Goal: Task Accomplishment & Management: Use online tool/utility

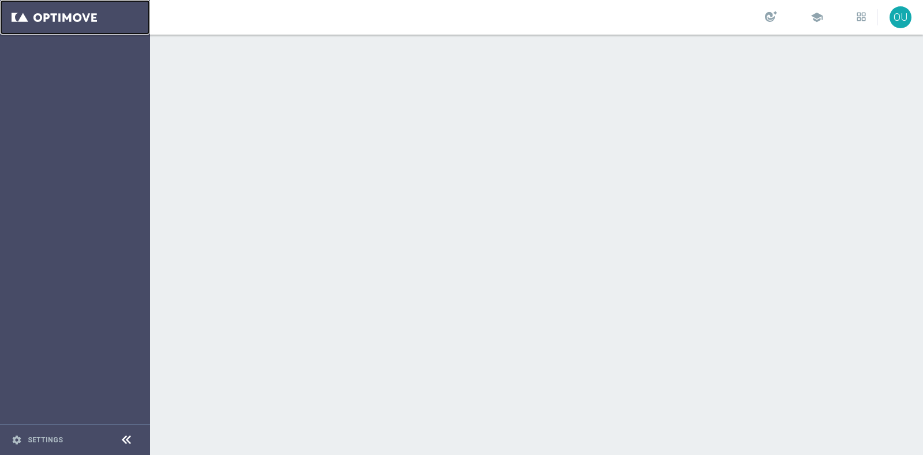
click at [92, 14] on link at bounding box center [75, 17] width 150 height 35
click at [849, 22] on link "Ricky Hubbard keyboard_arrow_down" at bounding box center [855, 17] width 70 height 17
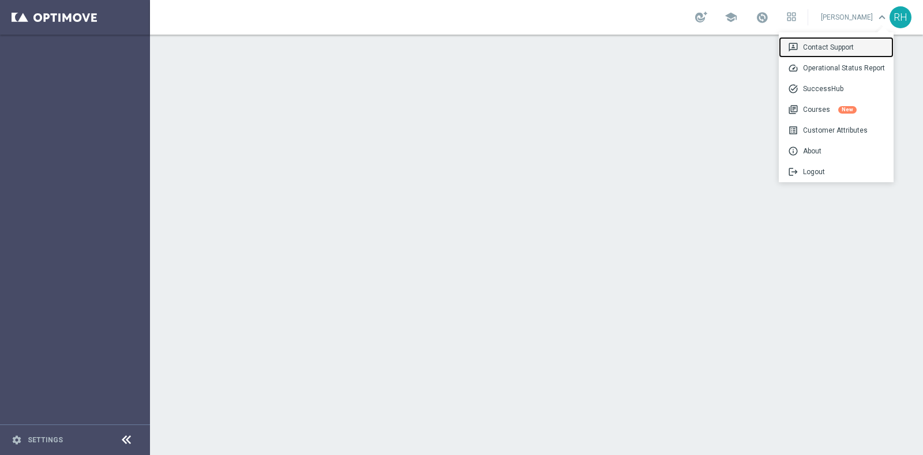
click at [832, 39] on div "3p Contact Support" at bounding box center [836, 47] width 115 height 21
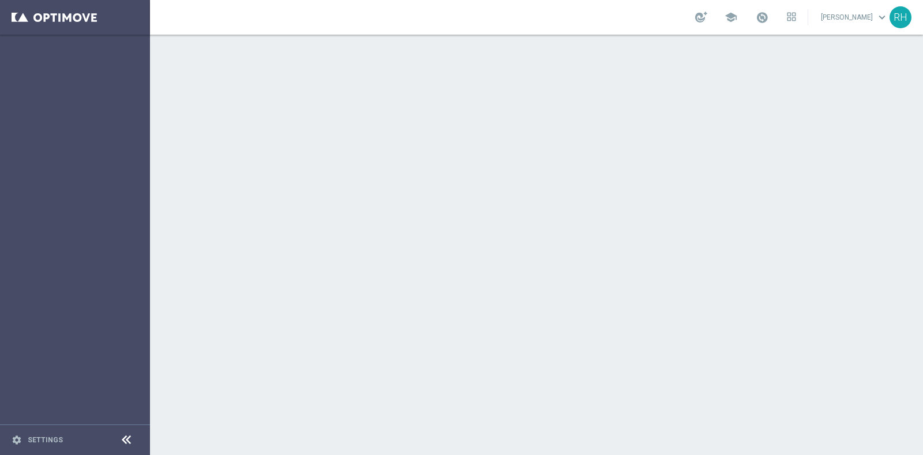
click at [871, 14] on link "Ricky Hubbard keyboard_arrow_down" at bounding box center [855, 17] width 70 height 17
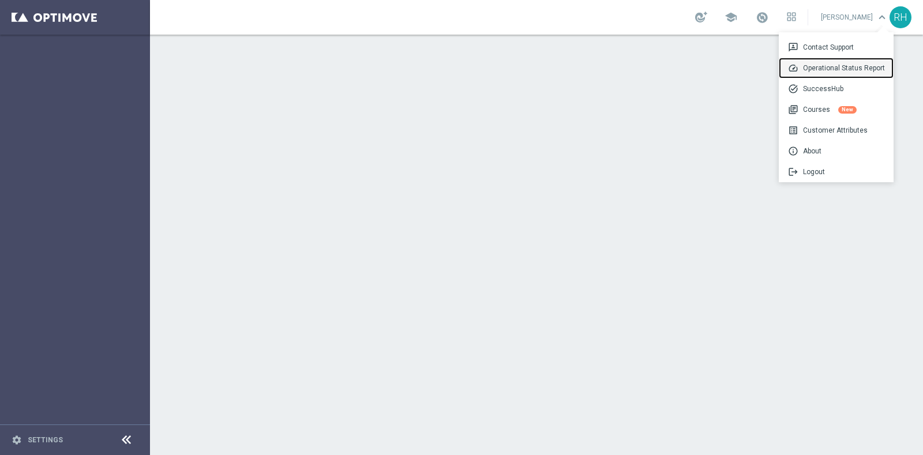
click at [850, 72] on div "speed Operational Status Report" at bounding box center [836, 68] width 115 height 21
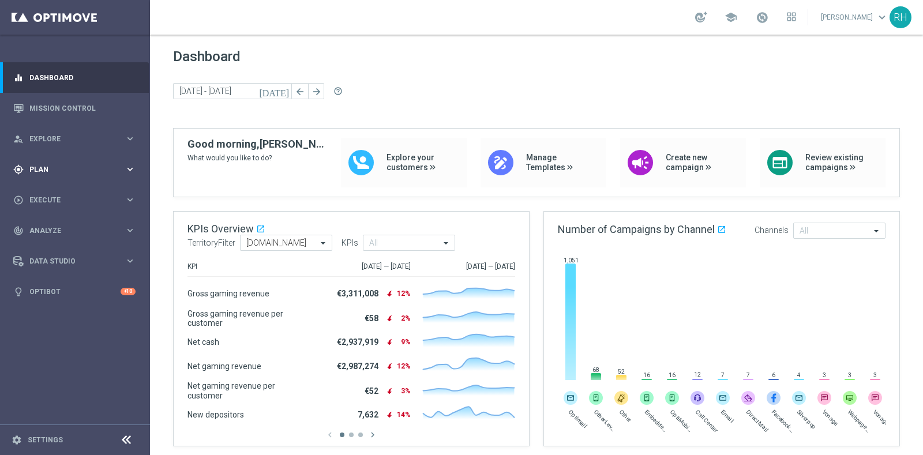
click at [123, 169] on span "Plan" at bounding box center [76, 169] width 95 height 7
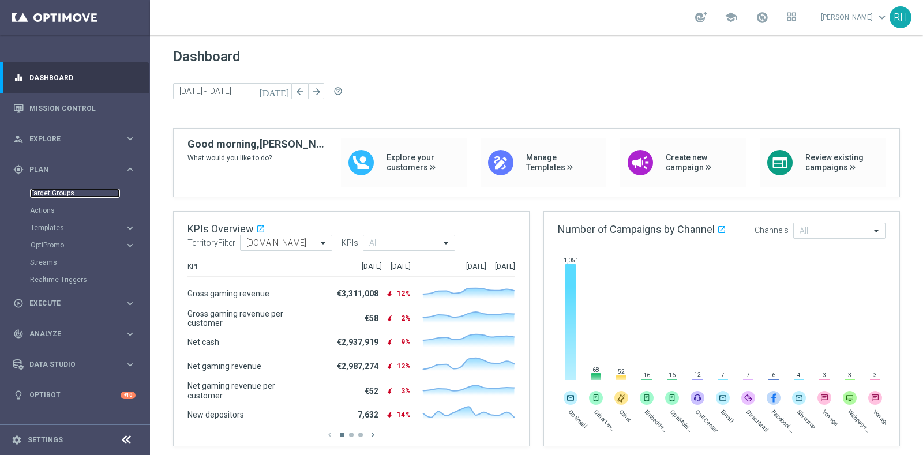
click at [99, 193] on link "Target Groups" at bounding box center [75, 193] width 90 height 9
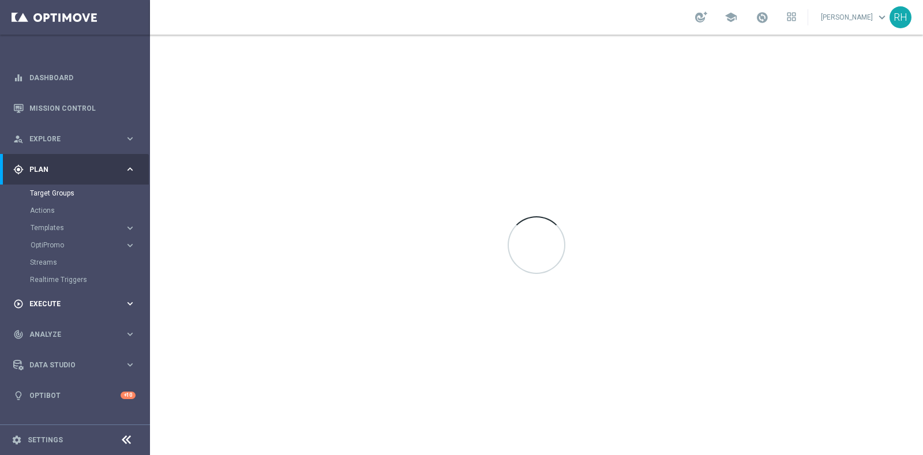
click at [61, 295] on div "play_circle_outline Execute keyboard_arrow_right" at bounding box center [74, 303] width 149 height 31
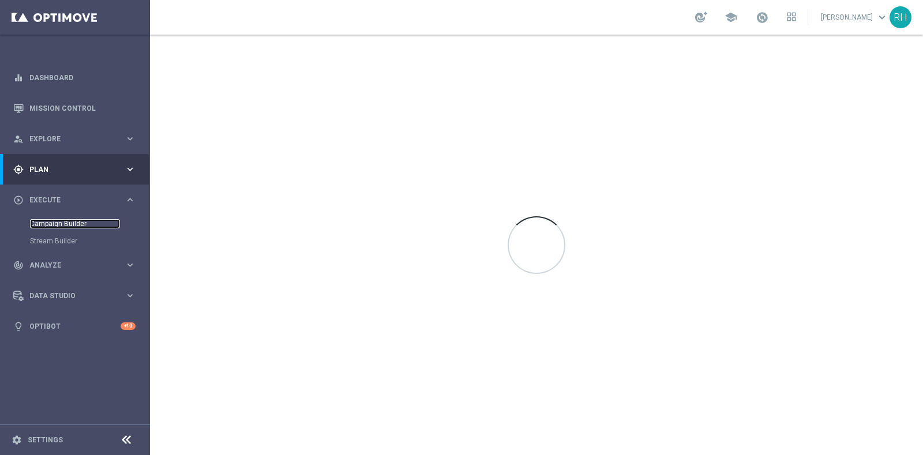
click at [86, 223] on link "Campaign Builder" at bounding box center [75, 223] width 90 height 9
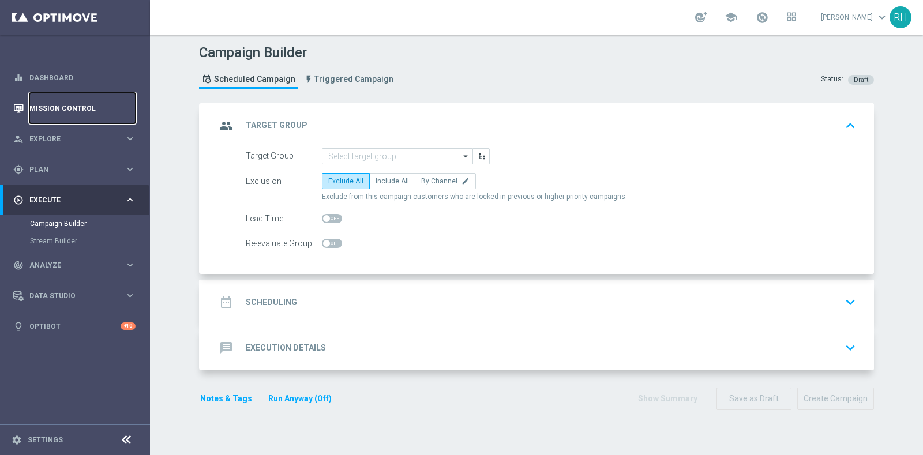
click at [73, 117] on link "Mission Control" at bounding box center [82, 108] width 106 height 31
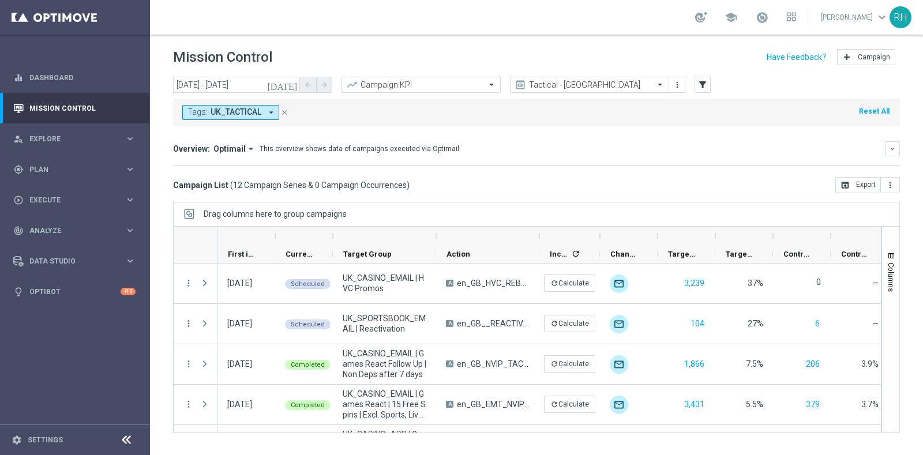
click at [604, 78] on div "Tactical - [GEOGRAPHIC_DATA]" at bounding box center [589, 85] width 159 height 16
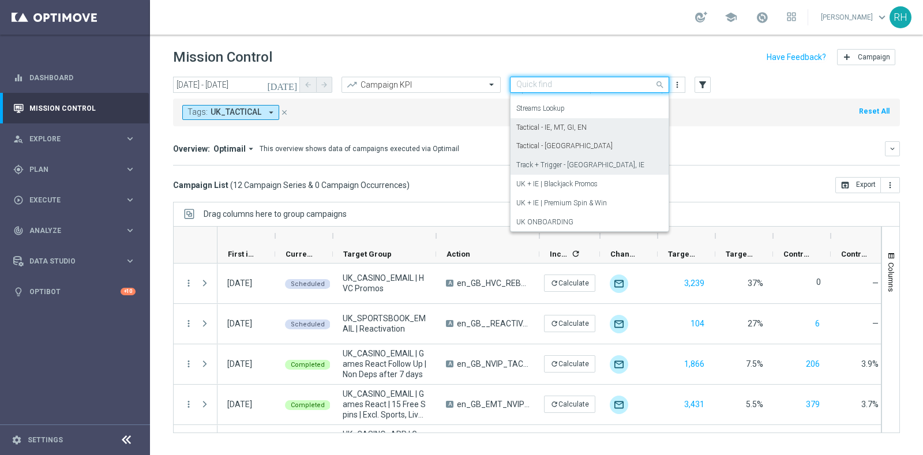
scroll to position [155, 0]
click at [593, 133] on div "Tactical - IE, MT, GI, EN" at bounding box center [589, 137] width 147 height 19
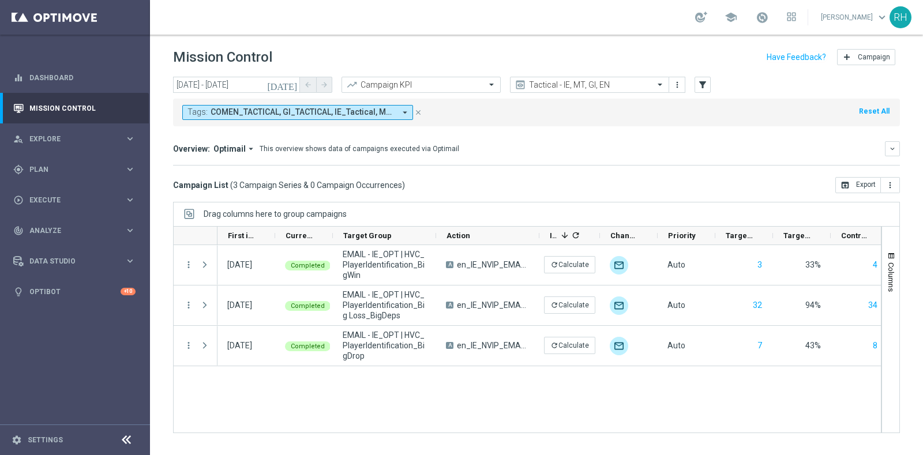
click at [290, 87] on icon "[DATE]" at bounding box center [282, 85] width 31 height 10
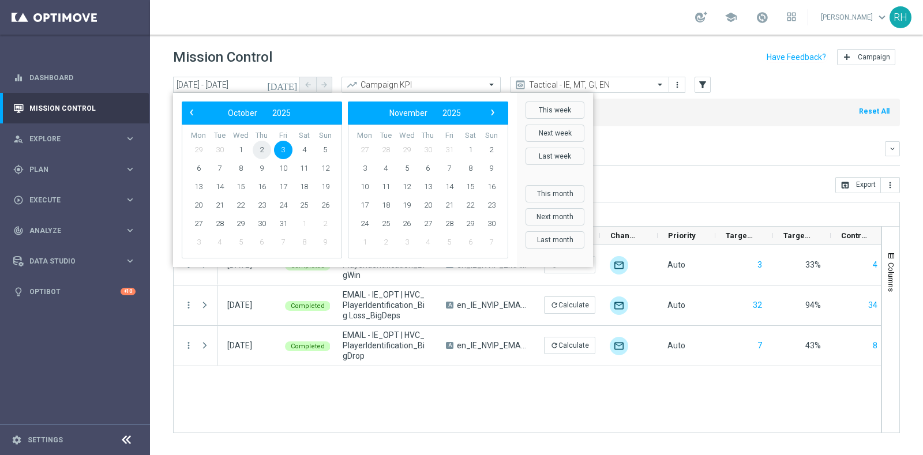
click at [267, 148] on span "2" at bounding box center [262, 150] width 18 height 18
type input "[DATE] - [DATE]"
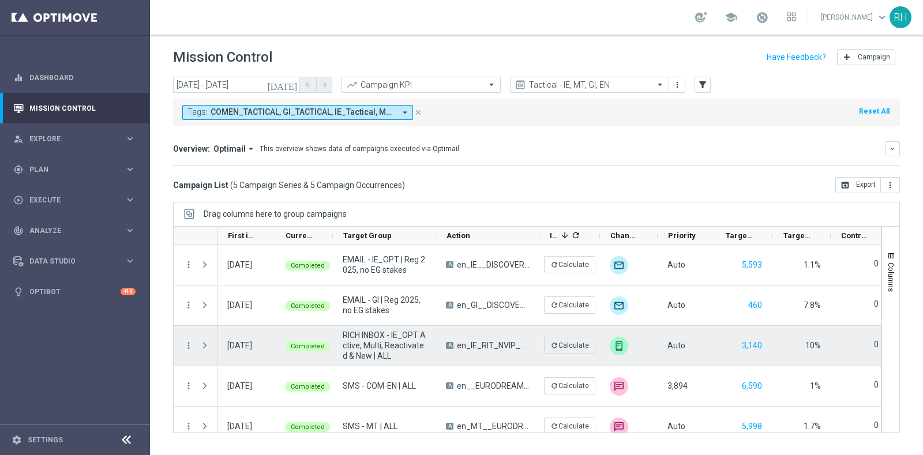
scroll to position [13, 0]
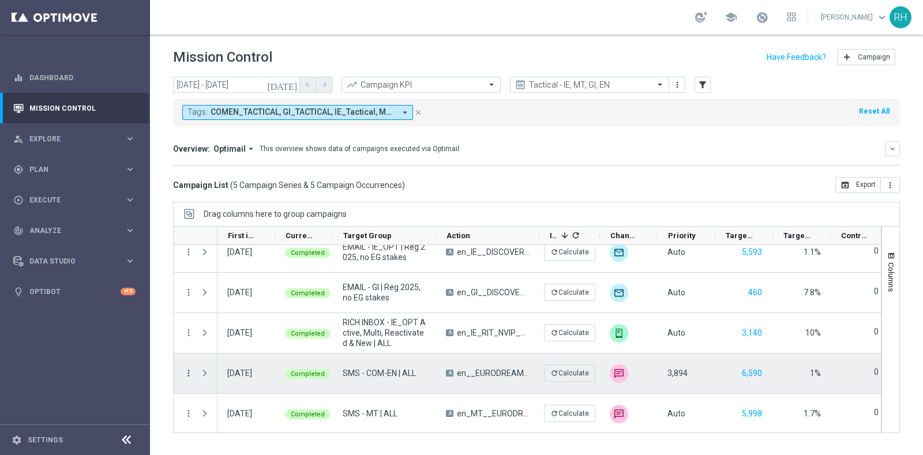
click at [186, 374] on icon "more_vert" at bounding box center [188, 373] width 10 height 10
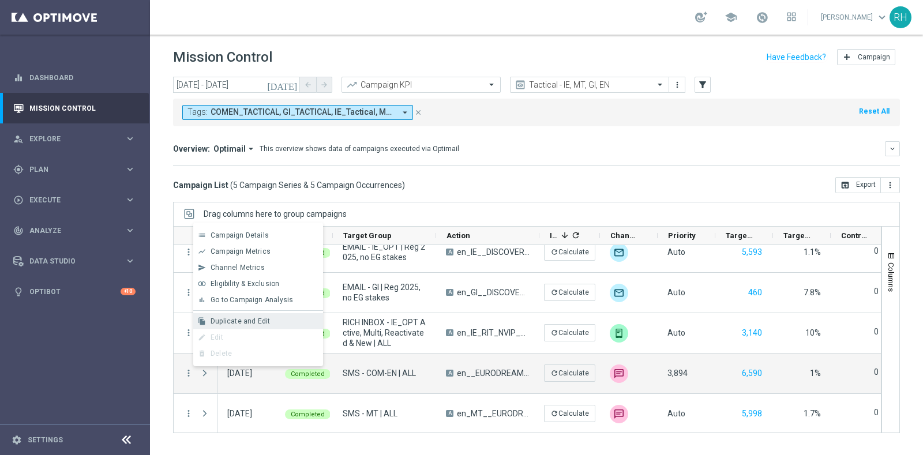
click at [233, 325] on div "file_copy Duplicate and Edit" at bounding box center [258, 321] width 130 height 16
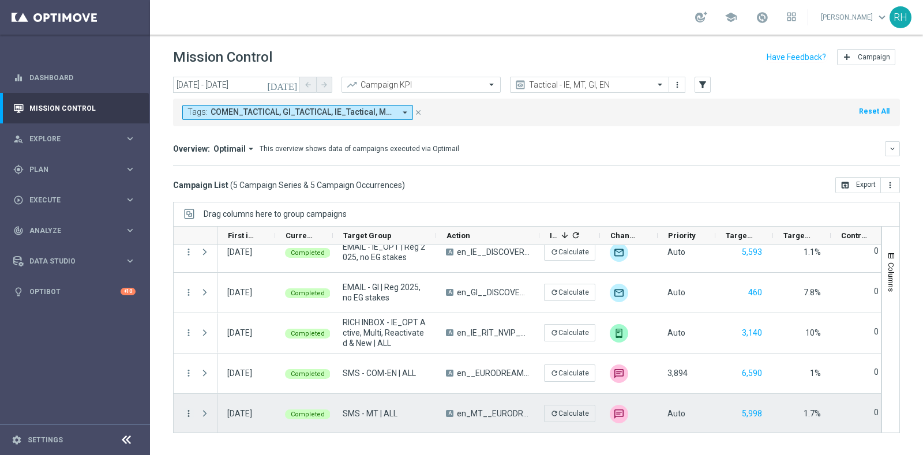
click at [188, 409] on icon "more_vert" at bounding box center [188, 414] width 10 height 10
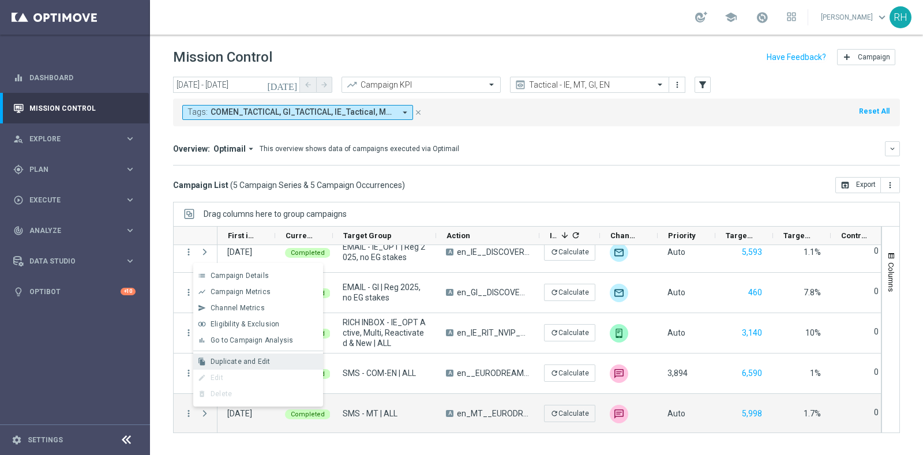
click at [223, 365] on span "Duplicate and Edit" at bounding box center [240, 362] width 59 height 8
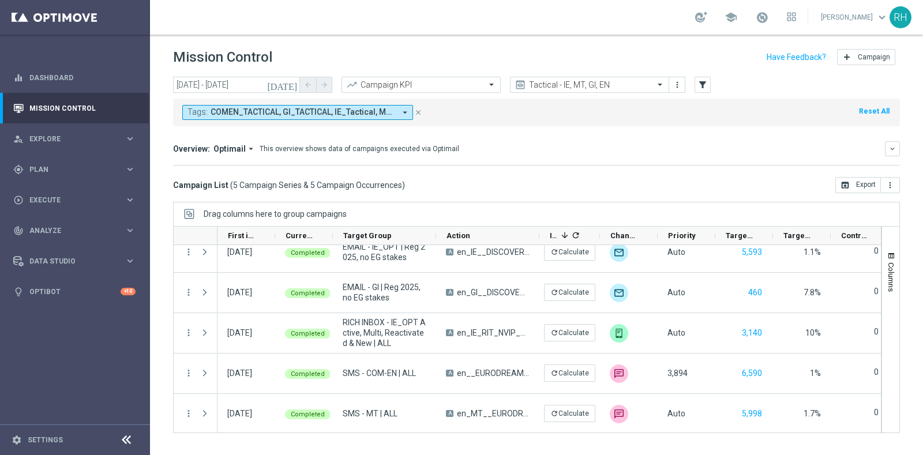
click at [692, 40] on header "Mission Control add Campaign" at bounding box center [536, 56] width 773 height 42
click at [640, 139] on mini-dashboard "Overview: Optimail arrow_drop_down This overview shows data of campaigns execut…" at bounding box center [536, 151] width 727 height 51
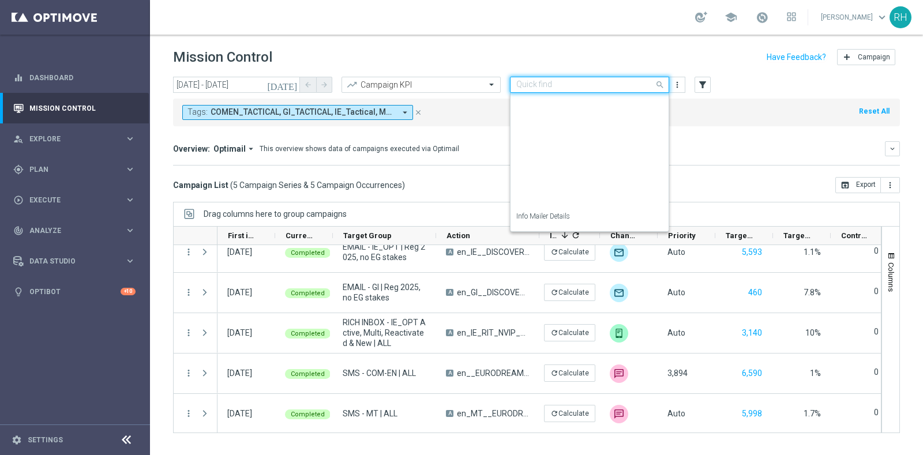
scroll to position [190, 0]
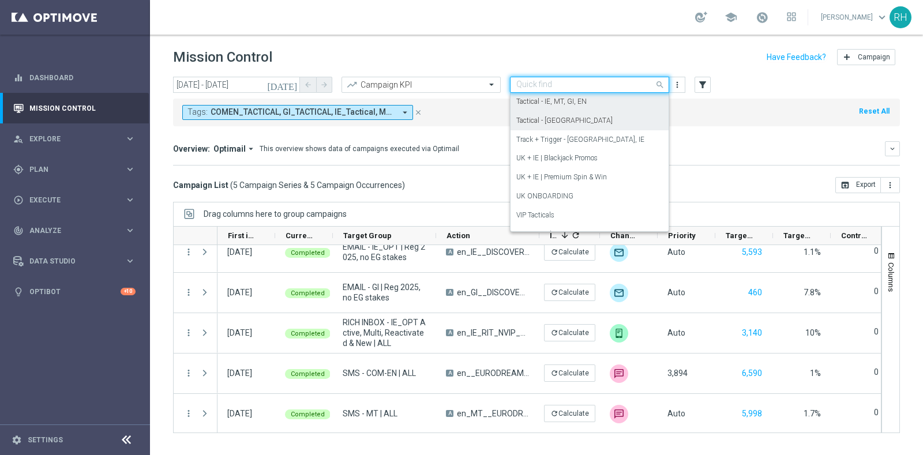
click at [529, 117] on label "Tactical - [GEOGRAPHIC_DATA]" at bounding box center [564, 121] width 96 height 10
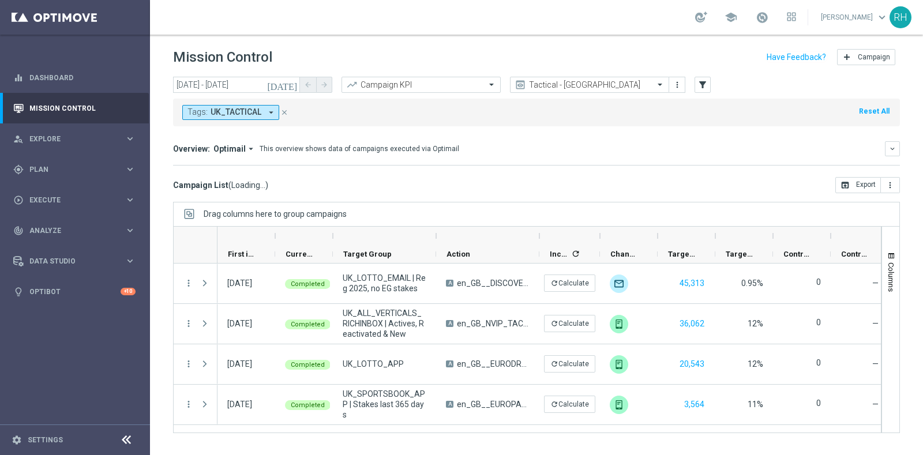
scroll to position [0, 0]
click at [294, 91] on button "[DATE]" at bounding box center [282, 85] width 35 height 17
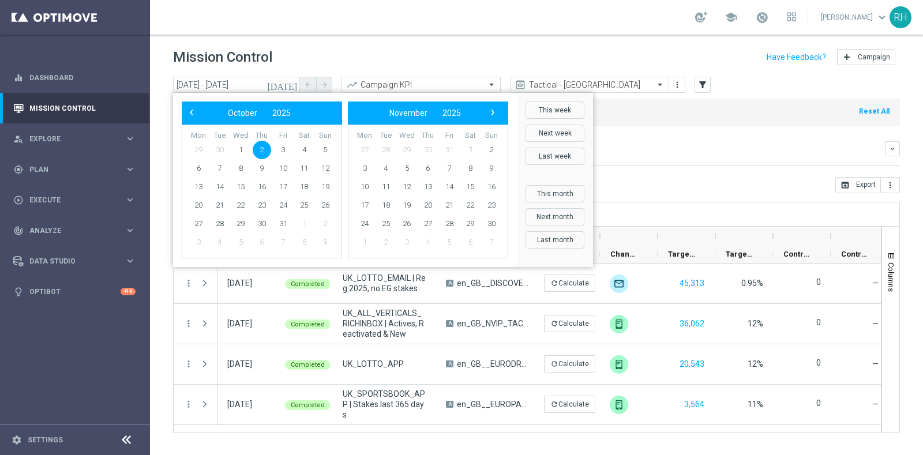
click at [260, 147] on span "2" at bounding box center [262, 150] width 18 height 18
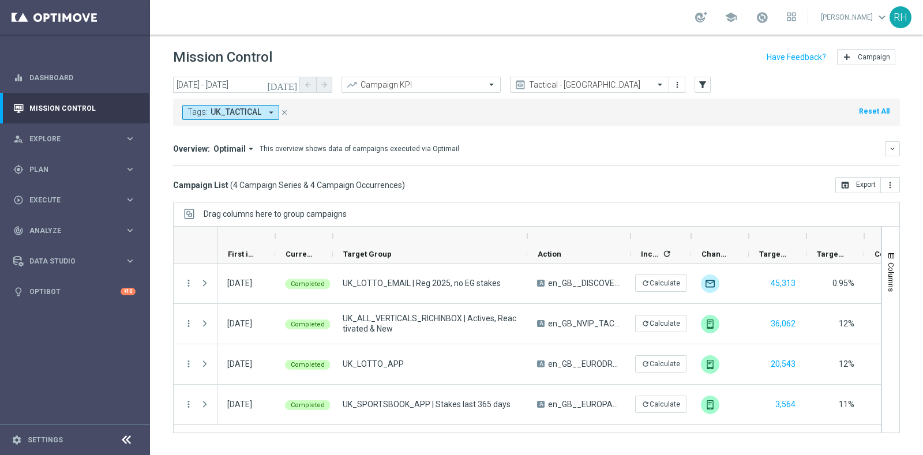
drag, startPoint x: 436, startPoint y: 237, endPoint x: 527, endPoint y: 240, distance: 91.2
click at [527, 240] on div at bounding box center [527, 236] width 5 height 18
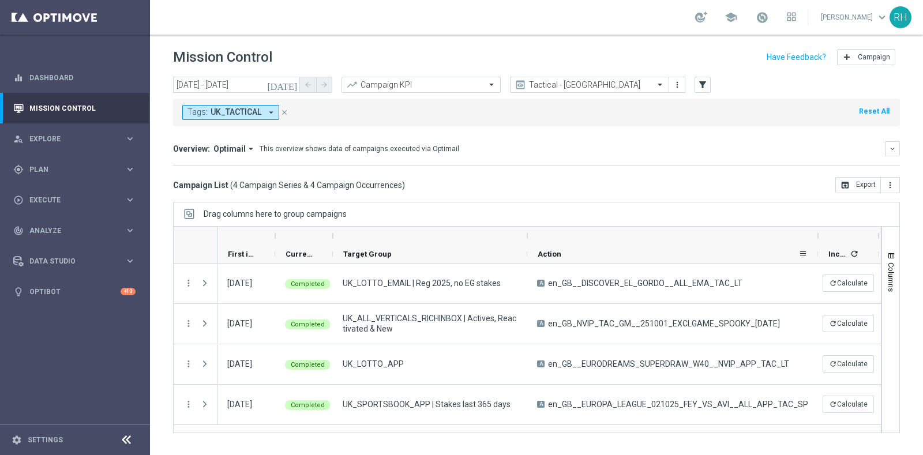
drag, startPoint x: 629, startPoint y: 235, endPoint x: 816, endPoint y: 243, distance: 187.1
click at [816, 243] on div "First in Range" at bounding box center [721, 245] width 1007 height 37
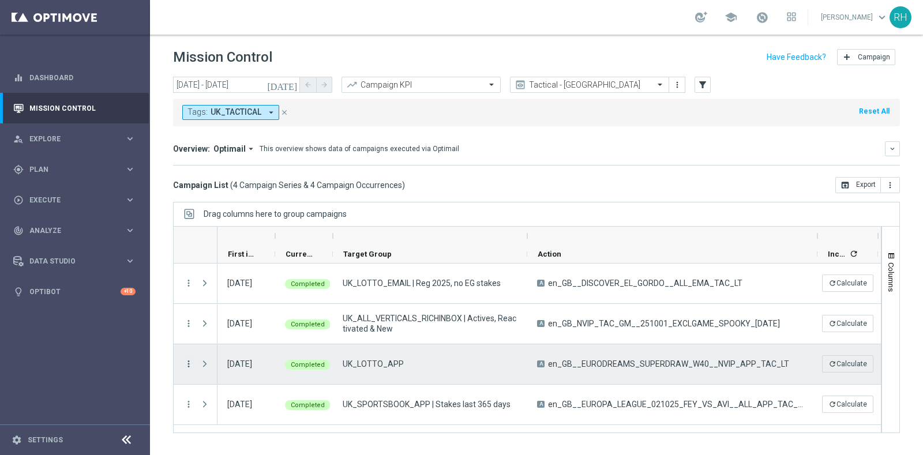
click at [187, 361] on icon "more_vert" at bounding box center [188, 364] width 10 height 10
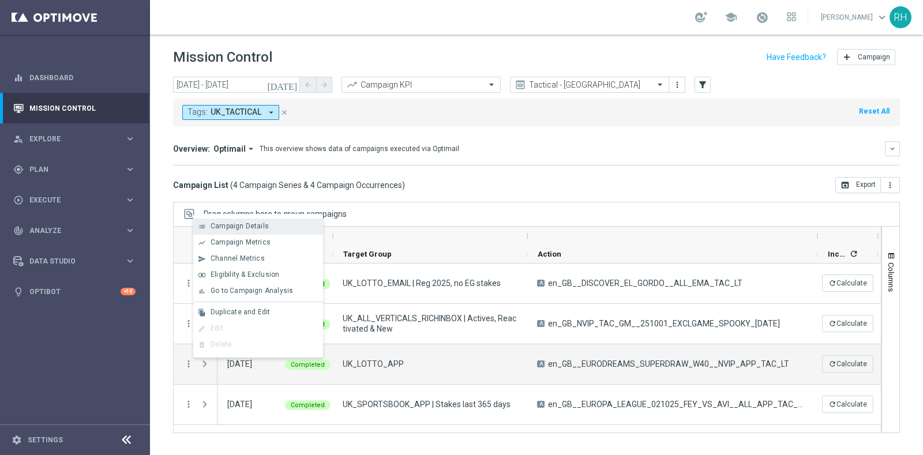
click at [259, 226] on span "Campaign Details" at bounding box center [240, 226] width 58 height 8
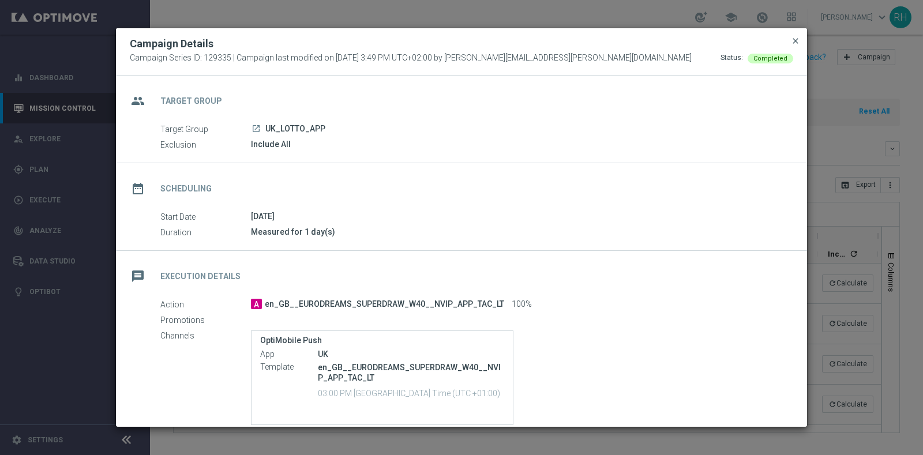
click at [797, 41] on span "close" at bounding box center [795, 40] width 9 height 9
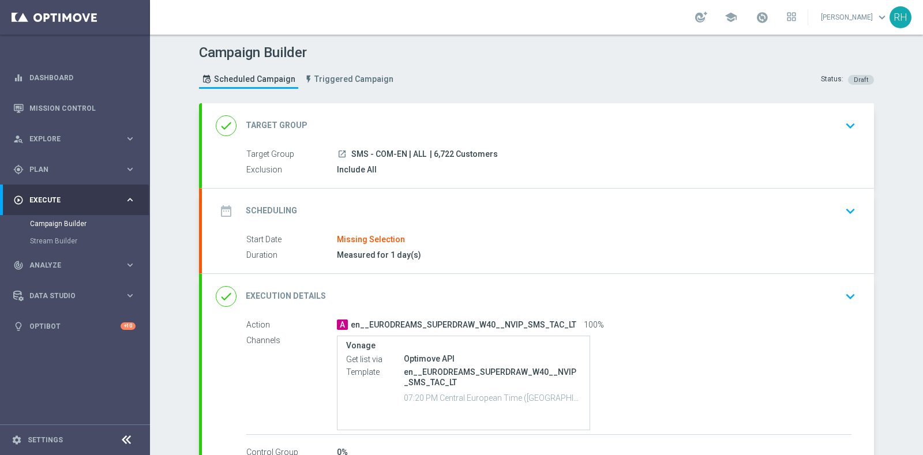
click at [783, 302] on div "done Execution Details keyboard_arrow_down" at bounding box center [538, 297] width 644 height 22
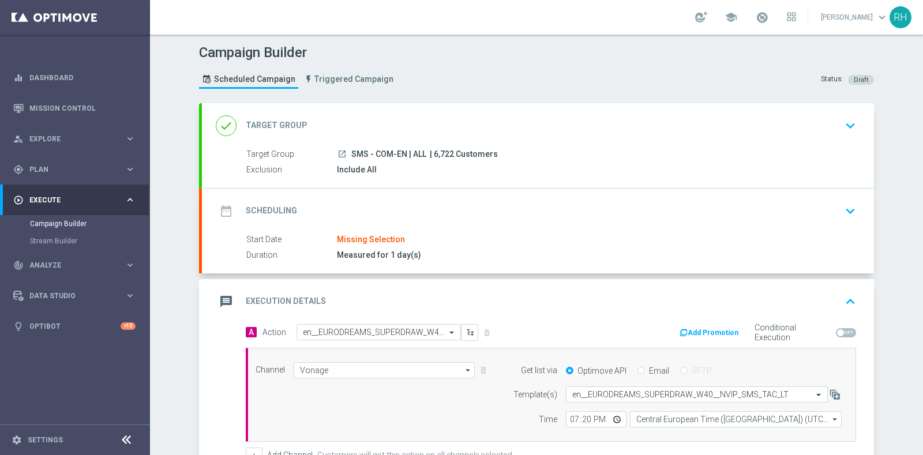
click at [783, 302] on div "message Execution Details keyboard_arrow_up" at bounding box center [538, 302] width 644 height 22
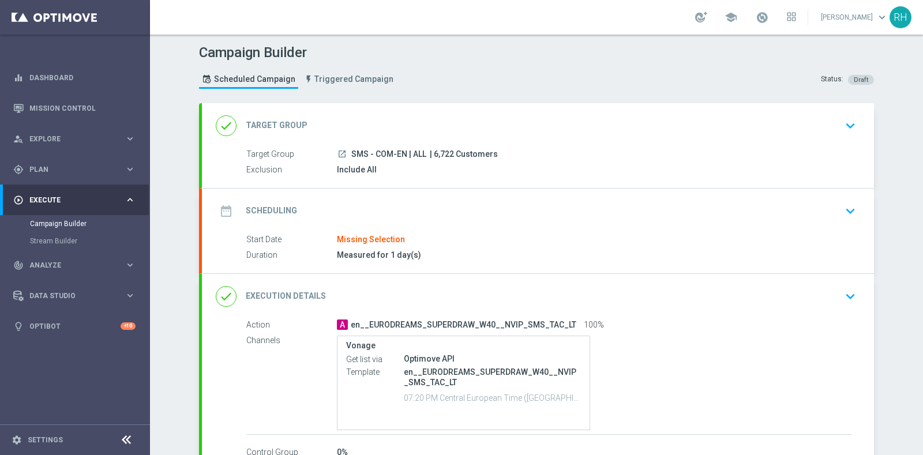
click at [825, 239] on div "Start Date Missing Selection" at bounding box center [548, 240] width 605 height 13
click at [848, 207] on icon "keyboard_arrow_down" at bounding box center [850, 211] width 17 height 17
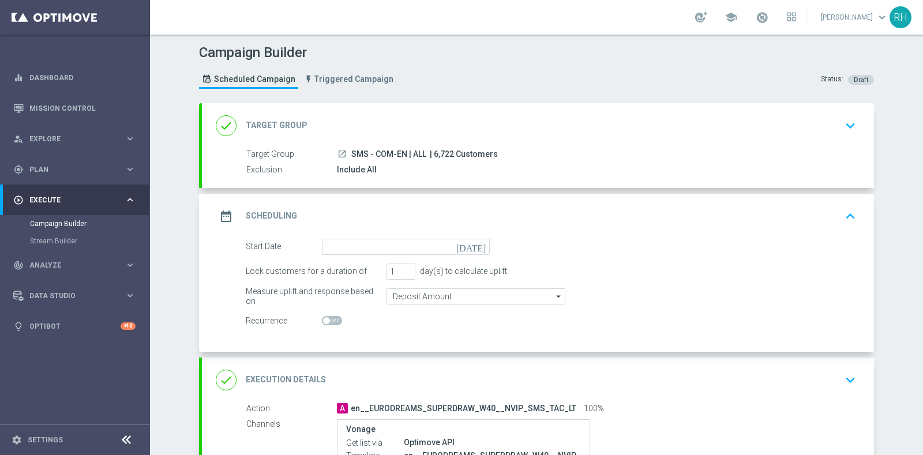
click at [482, 244] on icon "[DATE]" at bounding box center [473, 245] width 34 height 13
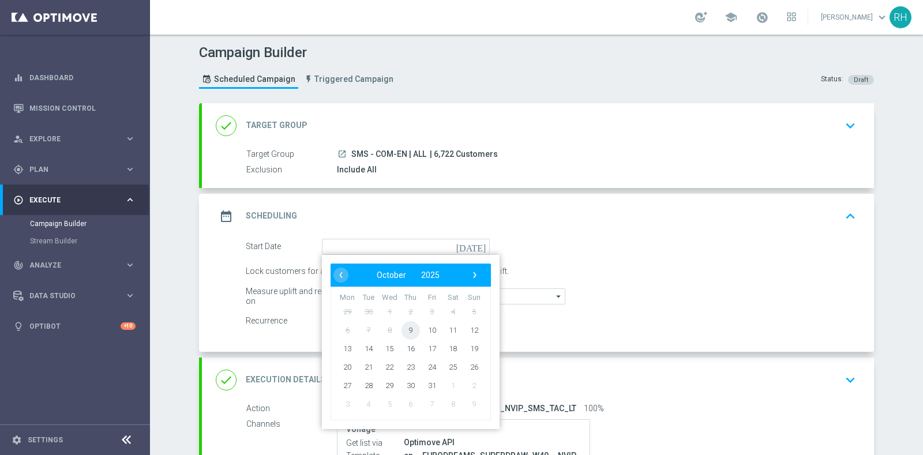
click at [404, 329] on span "9" at bounding box center [411, 330] width 18 height 18
type input "09 Oct 2025"
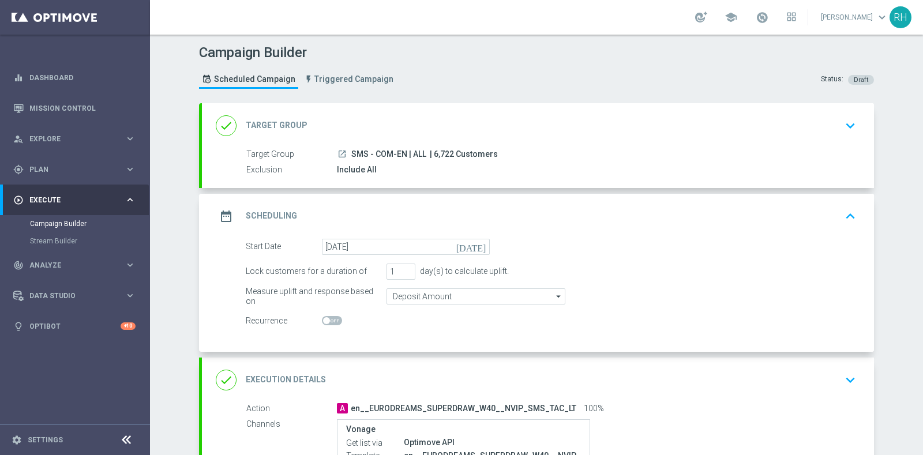
click at [806, 205] on div "date_range Scheduling keyboard_arrow_up" at bounding box center [538, 216] width 644 height 22
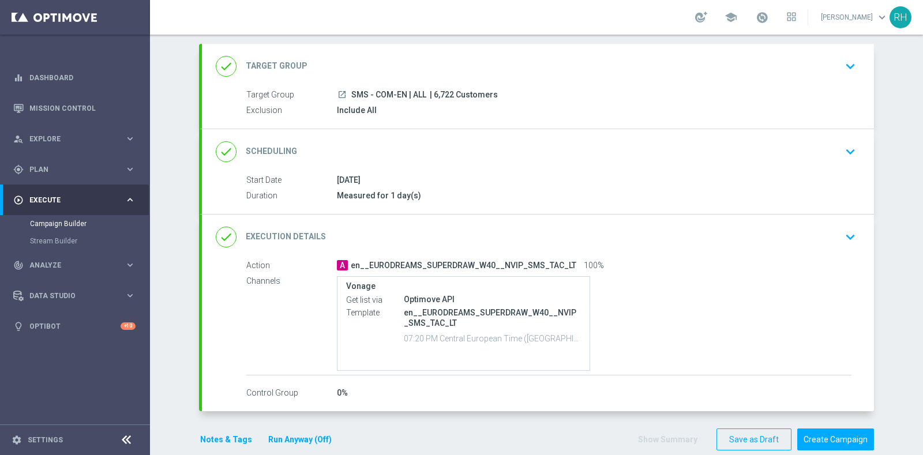
scroll to position [75, 0]
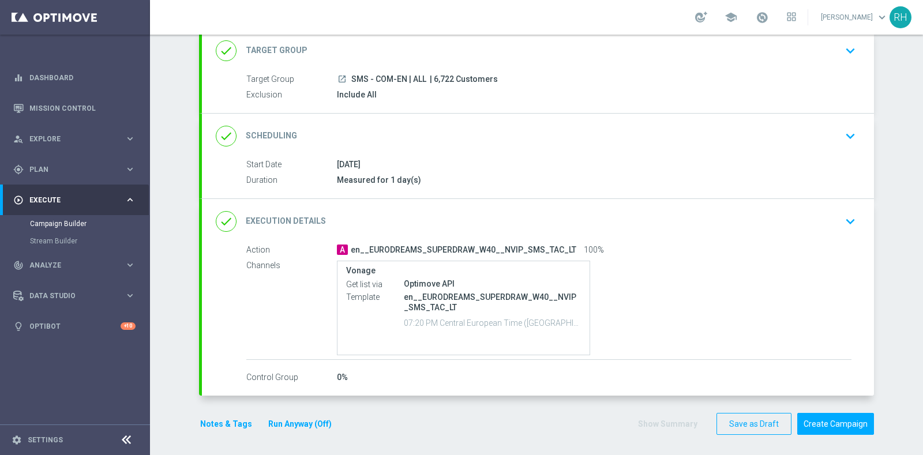
click at [445, 76] on span "| 6,722 Customers" at bounding box center [464, 79] width 68 height 10
copy span "6,722"
click at [836, 416] on button "Create Campaign" at bounding box center [835, 424] width 77 height 23
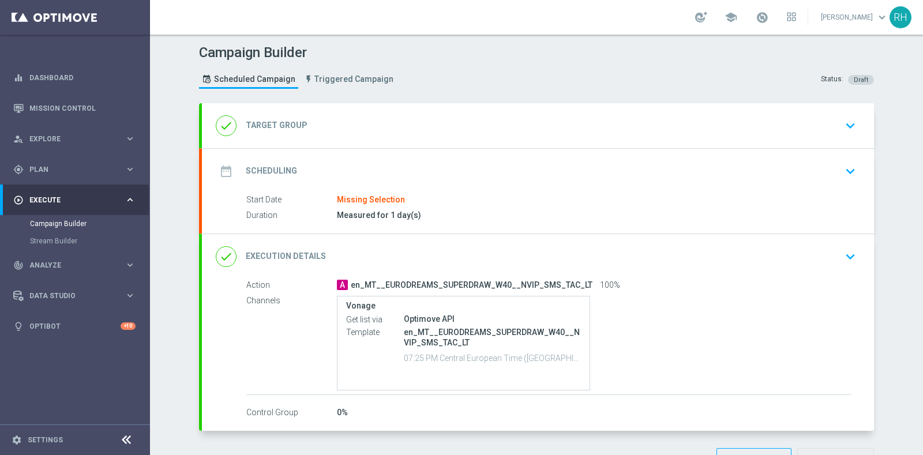
type input "SMS - MT | ALL"
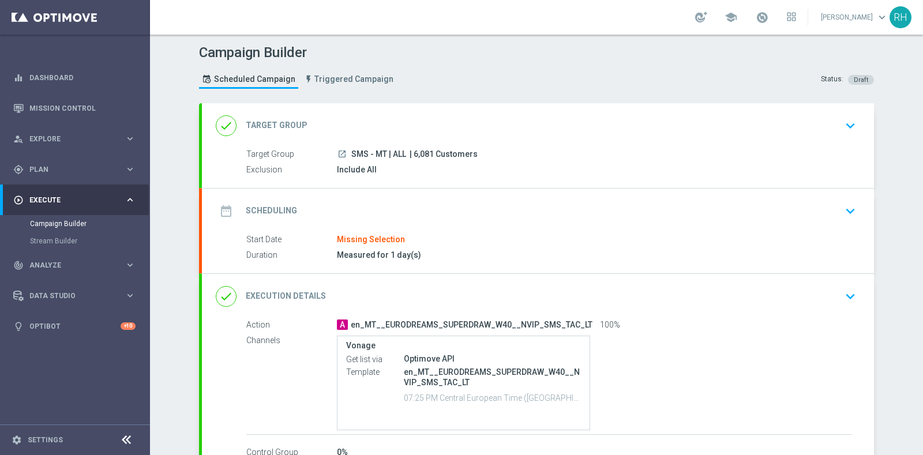
click at [826, 193] on div "date_range Scheduling keyboard_arrow_down" at bounding box center [538, 211] width 672 height 45
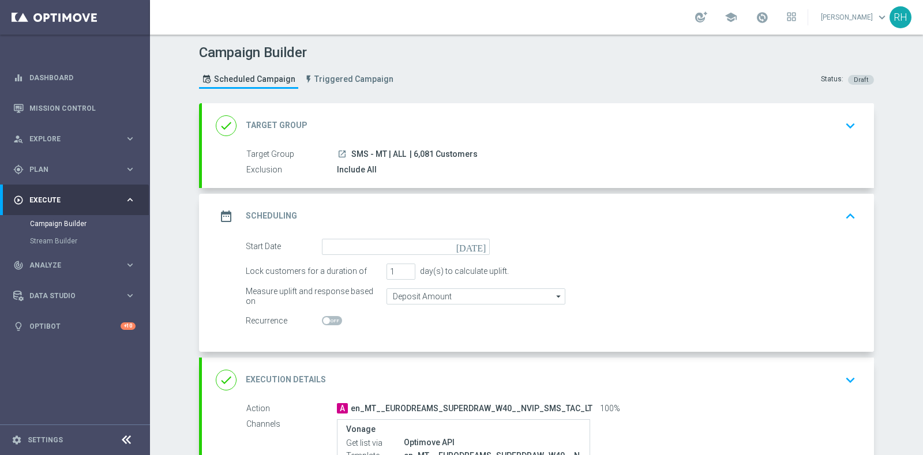
click at [479, 249] on icon "[DATE]" at bounding box center [473, 245] width 34 height 13
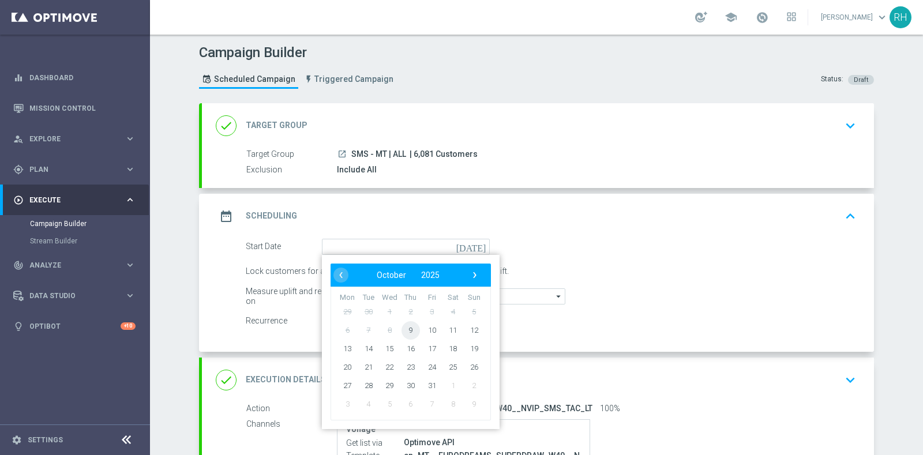
drag, startPoint x: 435, startPoint y: 331, endPoint x: 419, endPoint y: 333, distance: 16.3
click at [413, 333] on tr "6 7 8 9 10 11 12" at bounding box center [411, 330] width 148 height 18
click at [413, 333] on span "9" at bounding box center [411, 330] width 18 height 18
type input "09 Oct 2025"
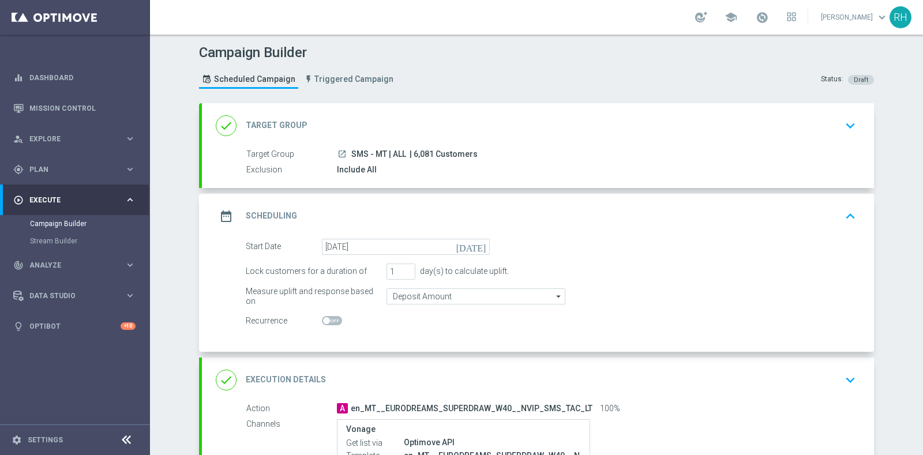
click at [724, 219] on div "date_range Scheduling keyboard_arrow_up" at bounding box center [538, 216] width 644 height 22
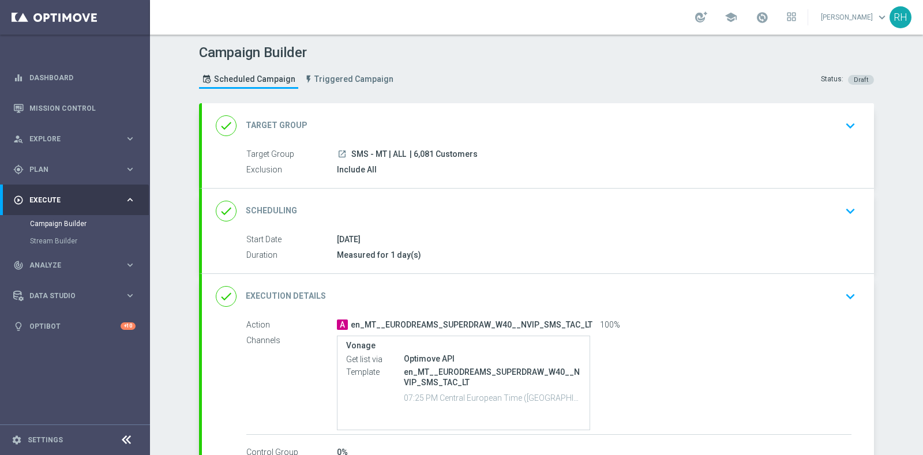
scroll to position [75, 0]
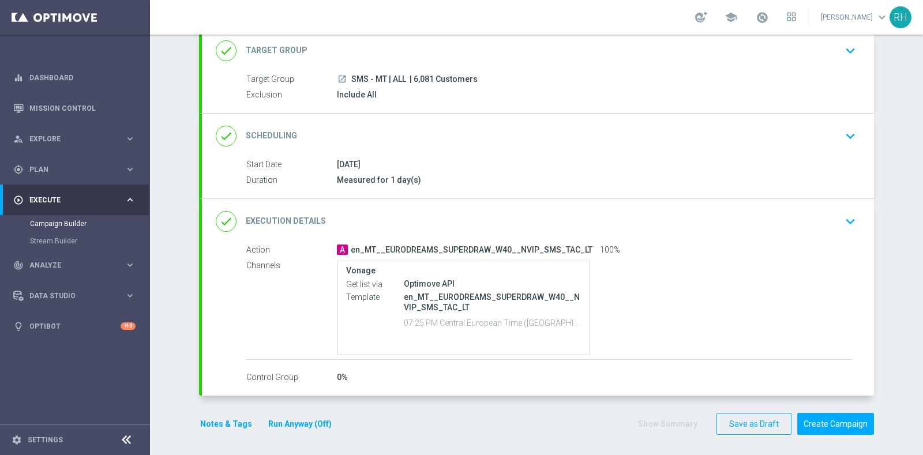
click at [425, 80] on span "| 6,081 Customers" at bounding box center [444, 79] width 68 height 10
copy span "6,081"
click at [901, 222] on div "Campaign Builder Scheduled Campaign Triggered Campaign Status: Draft done Targe…" at bounding box center [536, 245] width 773 height 421
click at [837, 418] on button "Create Campaign" at bounding box center [835, 424] width 77 height 23
